Goal: Use online tool/utility

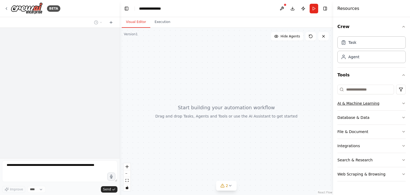
click at [364, 106] on button "AI & Machine Learning" at bounding box center [371, 103] width 68 height 14
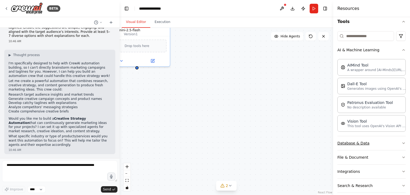
scroll to position [73, 0]
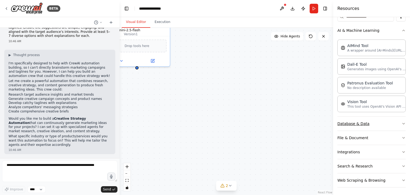
click at [367, 123] on button "Database & Data" at bounding box center [371, 124] width 68 height 14
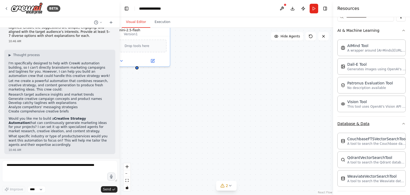
scroll to position [126, 0]
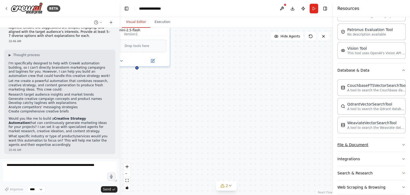
click at [360, 143] on button "File & Document" at bounding box center [371, 145] width 68 height 14
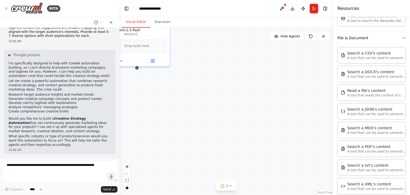
scroll to position [286, 0]
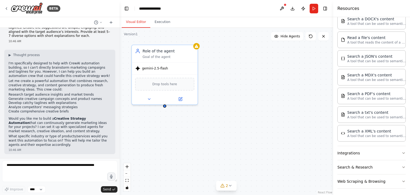
drag, startPoint x: 181, startPoint y: 100, endPoint x: 209, endPoint y: 138, distance: 47.2
click at [209, 138] on div "Role of the agent Goal of the agent gemini-2.5-flash Drop tools here" at bounding box center [226, 111] width 213 height 167
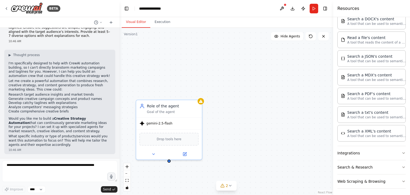
drag, startPoint x: 240, startPoint y: 91, endPoint x: 244, endPoint y: 146, distance: 55.1
click at [244, 146] on div "Role of the agent Goal of the agent gemini-2.5-flash Drop tools here" at bounding box center [226, 111] width 213 height 167
click at [229, 185] on icon at bounding box center [230, 185] width 4 height 4
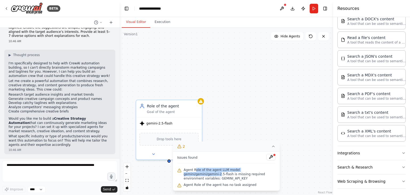
drag, startPoint x: 195, startPoint y: 174, endPoint x: 268, endPoint y: 172, distance: 73.7
click at [268, 172] on span "Agent Role of the agent LLM model gemini/gemini/gemini-2.5-flash is missing req…" at bounding box center [230, 174] width 92 height 13
drag, startPoint x: 195, startPoint y: 178, endPoint x: 268, endPoint y: 178, distance: 73.1
click at [268, 178] on span "Agent Role of the agent LLM model gemini/gemini/gemini-2.5-flash is missing req…" at bounding box center [230, 174] width 92 height 13
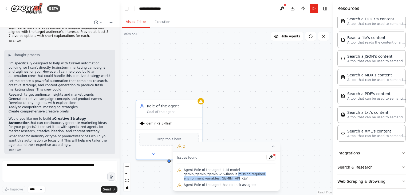
click at [268, 178] on span "Agent Role of the agent LLM model gemini/gemini/gemini-2.5-flash is missing req…" at bounding box center [230, 174] width 92 height 13
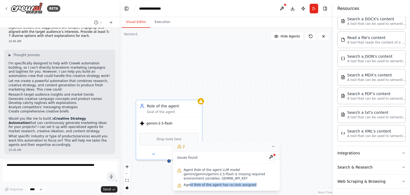
drag, startPoint x: 189, startPoint y: 185, endPoint x: 251, endPoint y: 185, distance: 61.6
click at [251, 185] on div "Agent Role of the agent has no task assigned" at bounding box center [226, 184] width 98 height 7
click at [172, 112] on div "Goal of the agent" at bounding box center [173, 111] width 52 height 4
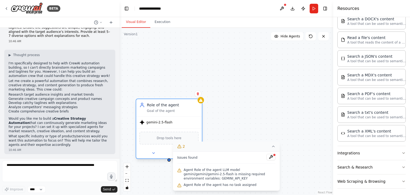
click at [170, 114] on div "Role of the agent Goal of the agent" at bounding box center [169, 107] width 66 height 17
click at [157, 125] on div "gemini-2.5-flash" at bounding box center [169, 122] width 66 height 12
click at [154, 107] on div "Role of the agent Goal of the agent" at bounding box center [173, 107] width 52 height 11
click at [155, 153] on icon at bounding box center [153, 153] width 4 height 4
click at [271, 148] on icon at bounding box center [273, 146] width 4 height 4
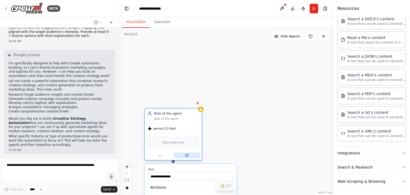
click at [188, 156] on icon at bounding box center [186, 155] width 3 height 3
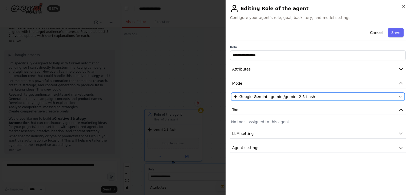
click at [400, 97] on icon "button" at bounding box center [400, 96] width 2 height 1
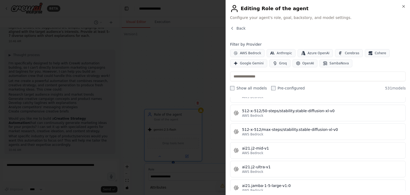
scroll to position [240, 0]
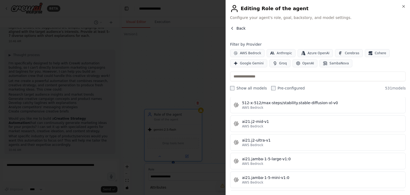
click at [234, 29] on button "Back" at bounding box center [237, 28] width 15 height 5
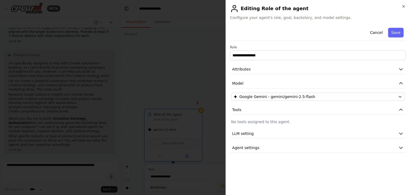
click at [250, 120] on p "No tools assigned to this agent." at bounding box center [317, 121] width 173 height 5
click at [243, 136] on button "LLM setting" at bounding box center [318, 134] width 176 height 10
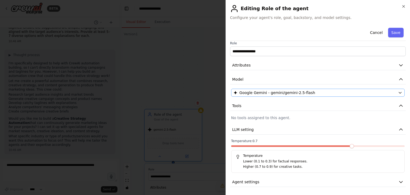
scroll to position [0, 0]
